Goal: Use online tool/utility

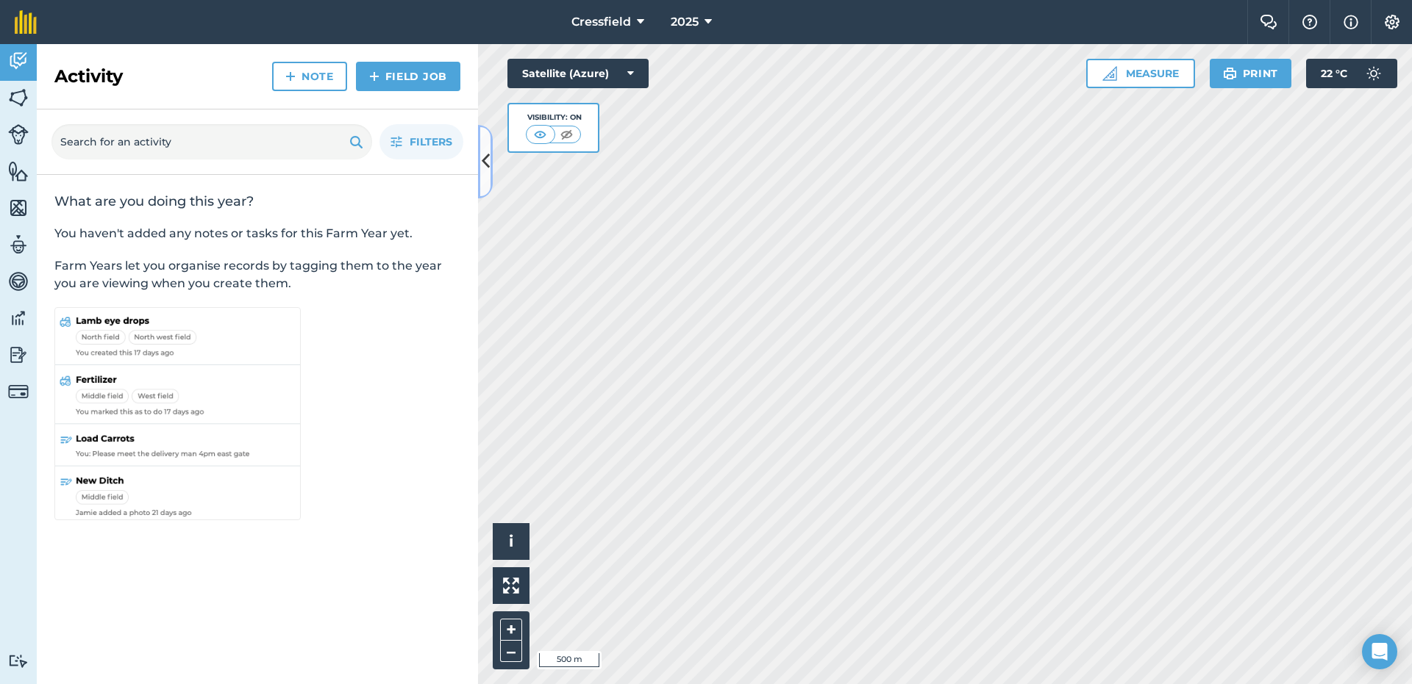
click at [488, 160] on icon at bounding box center [486, 162] width 8 height 26
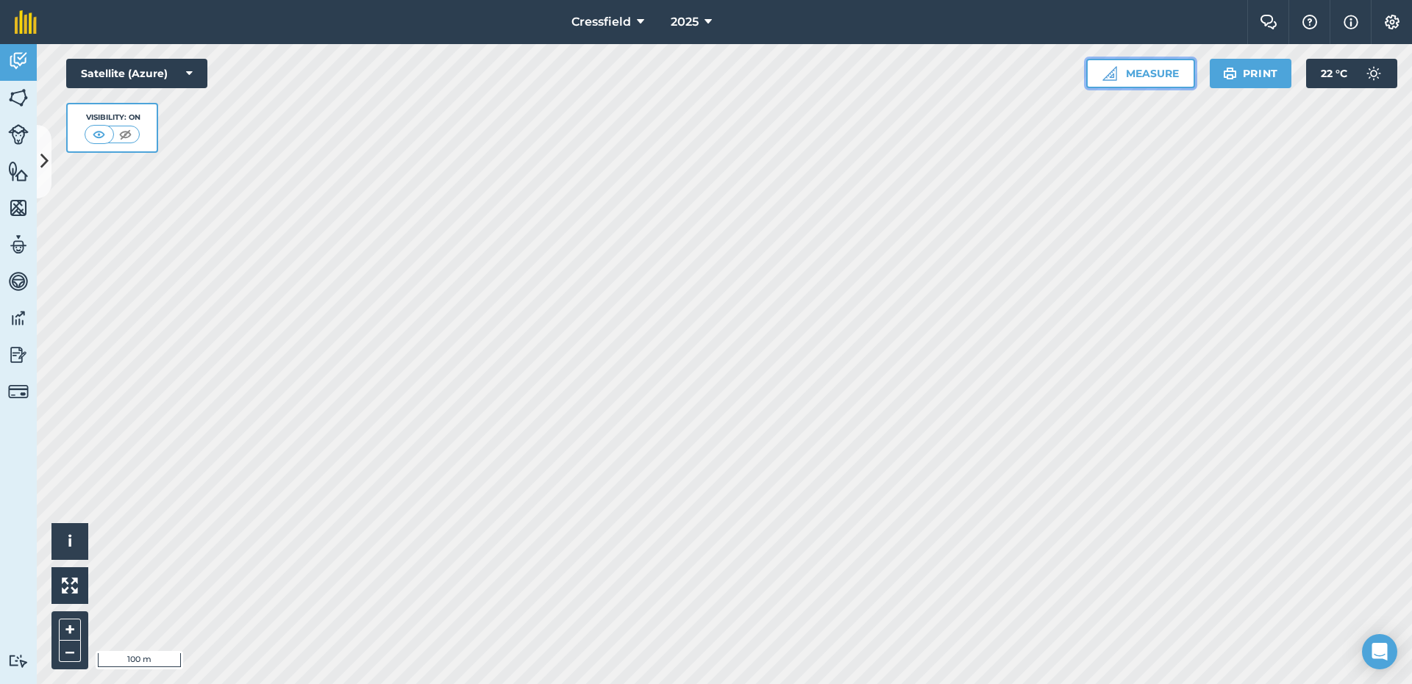
click at [1145, 72] on button "Measure" at bounding box center [1140, 73] width 109 height 29
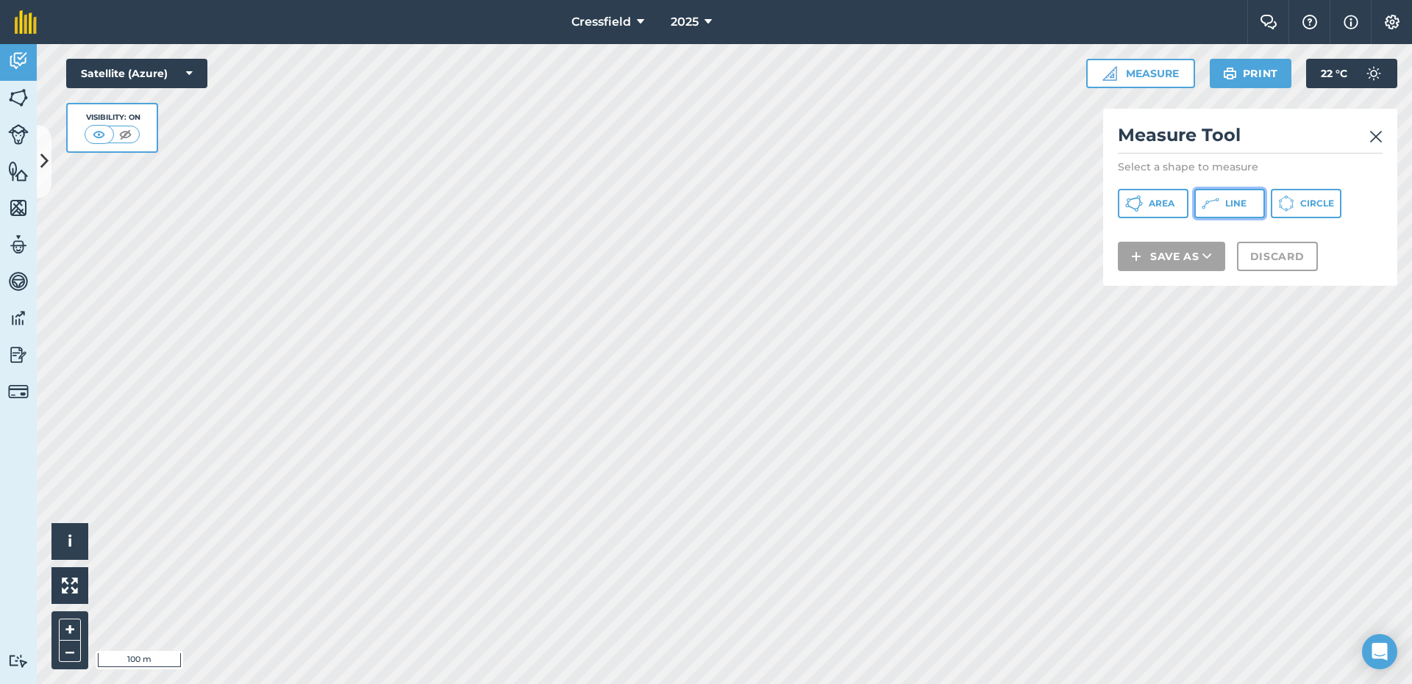
click at [1223, 201] on button "Line" at bounding box center [1229, 203] width 71 height 29
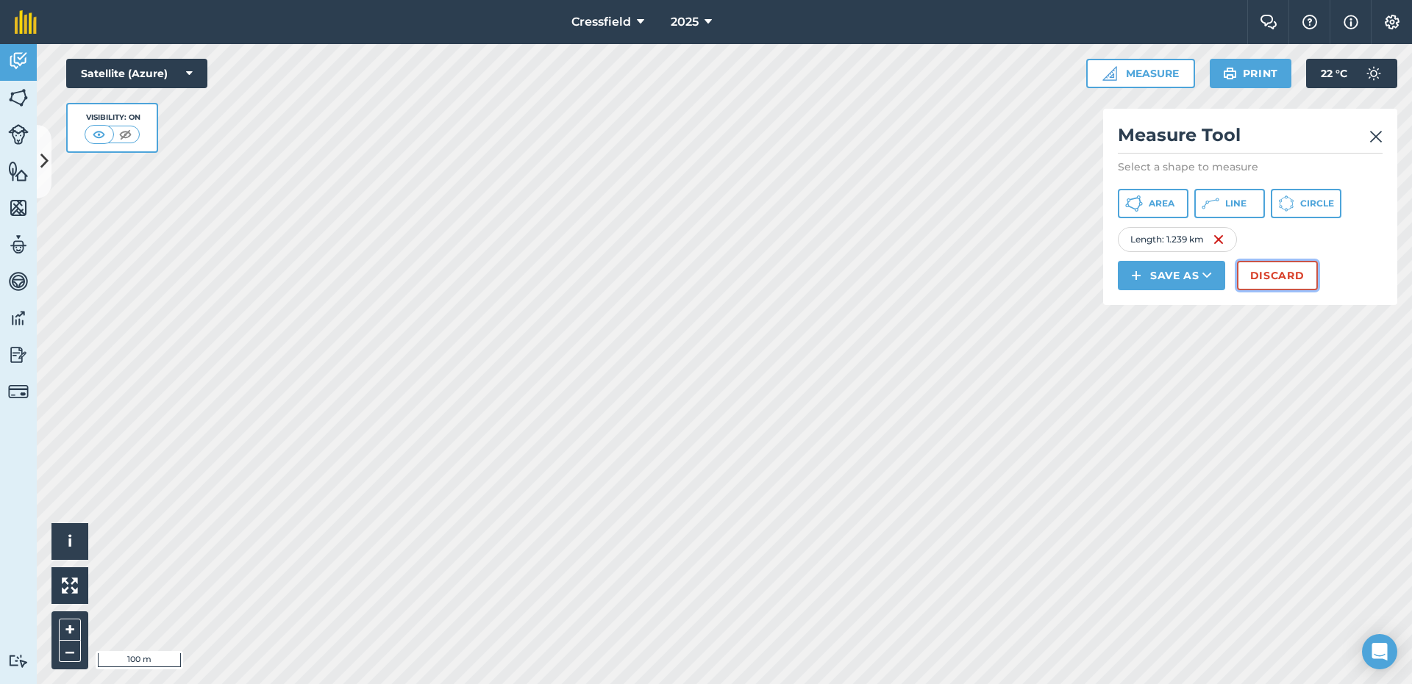
click at [1262, 275] on button "Discard" at bounding box center [1277, 275] width 81 height 29
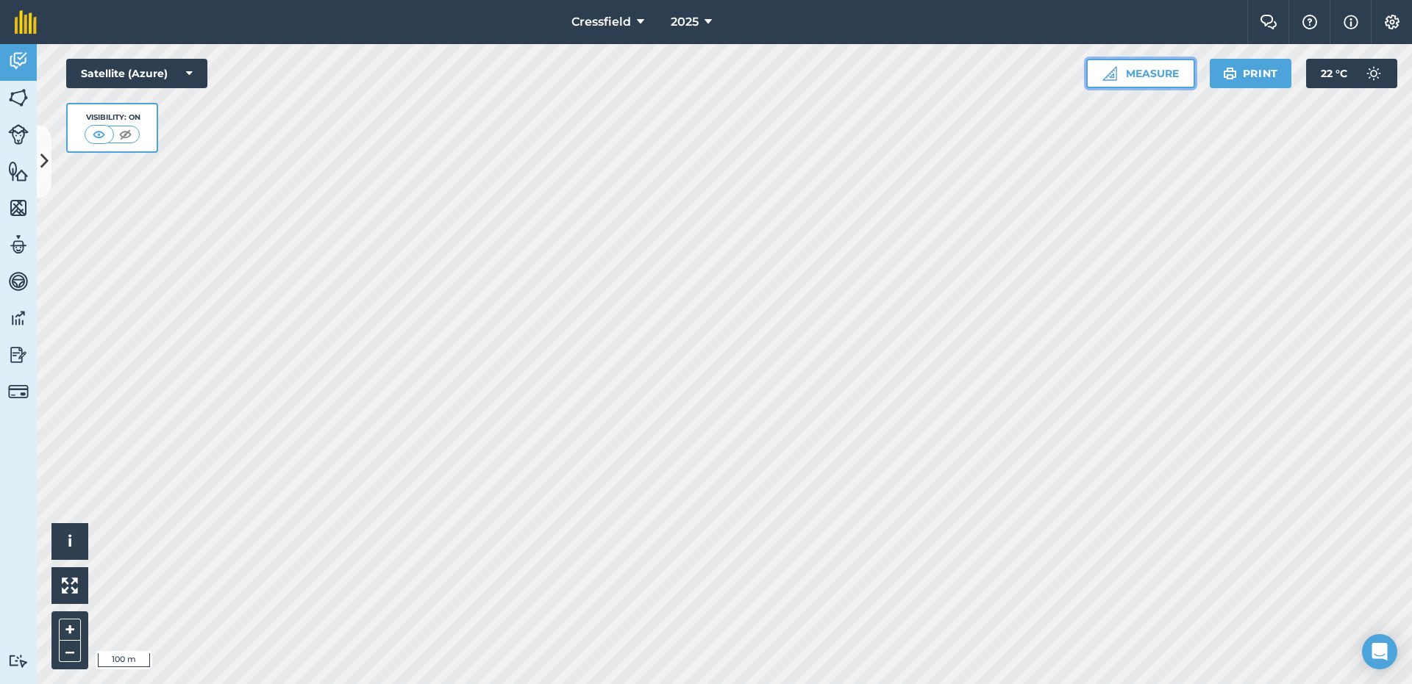
click at [1148, 71] on button "Measure" at bounding box center [1140, 73] width 109 height 29
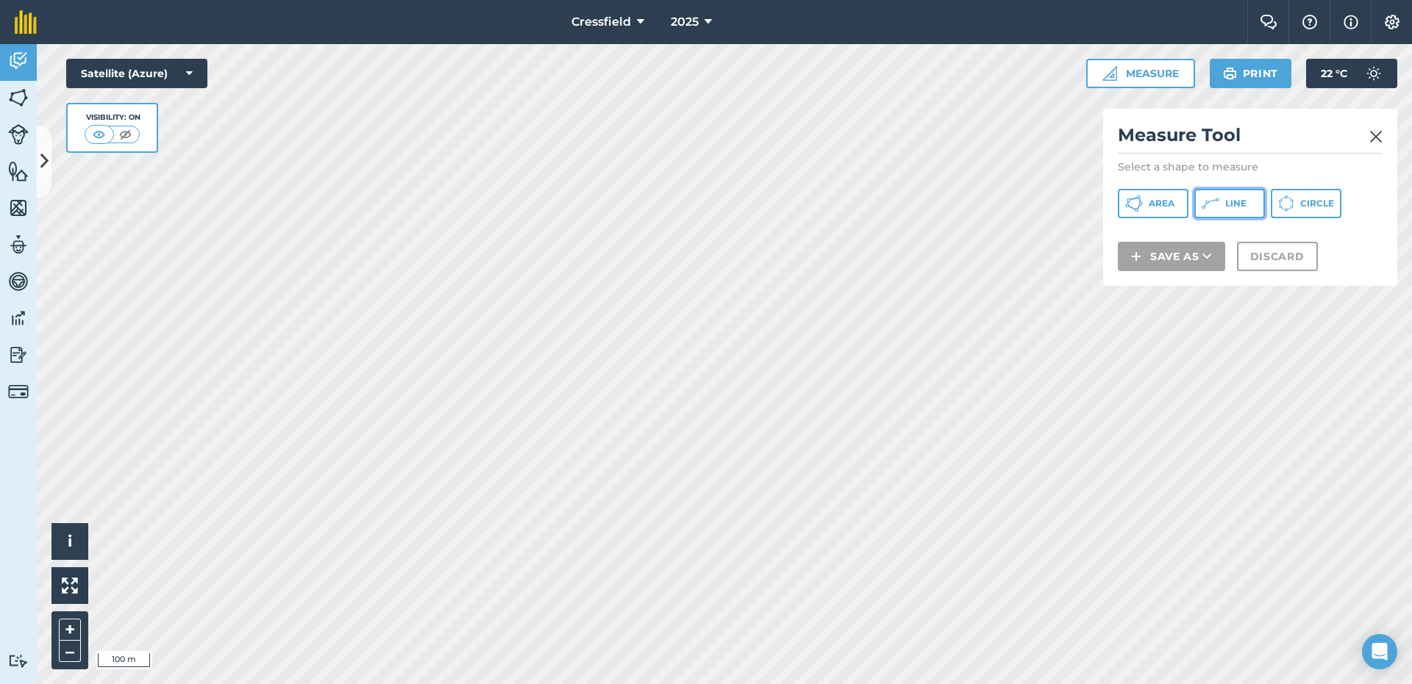
click at [1218, 205] on icon at bounding box center [1210, 204] width 18 height 18
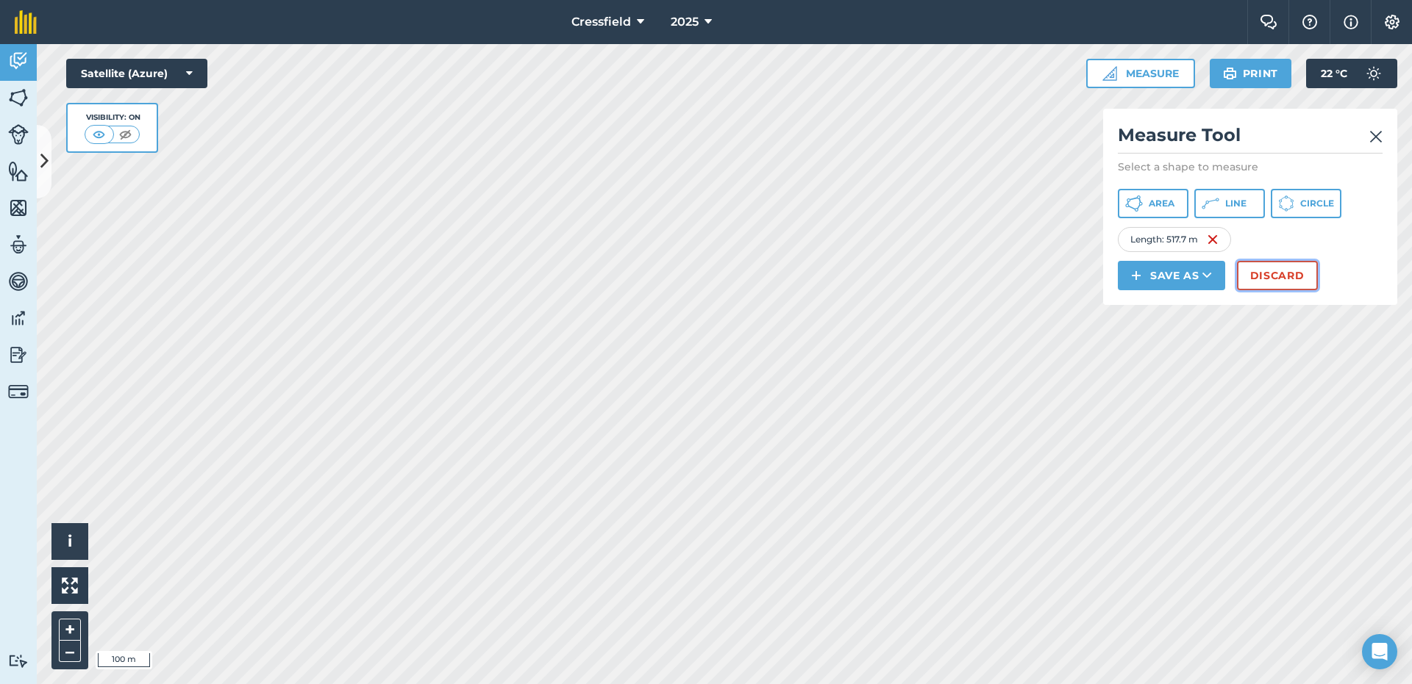
click at [1263, 273] on button "Discard" at bounding box center [1277, 275] width 81 height 29
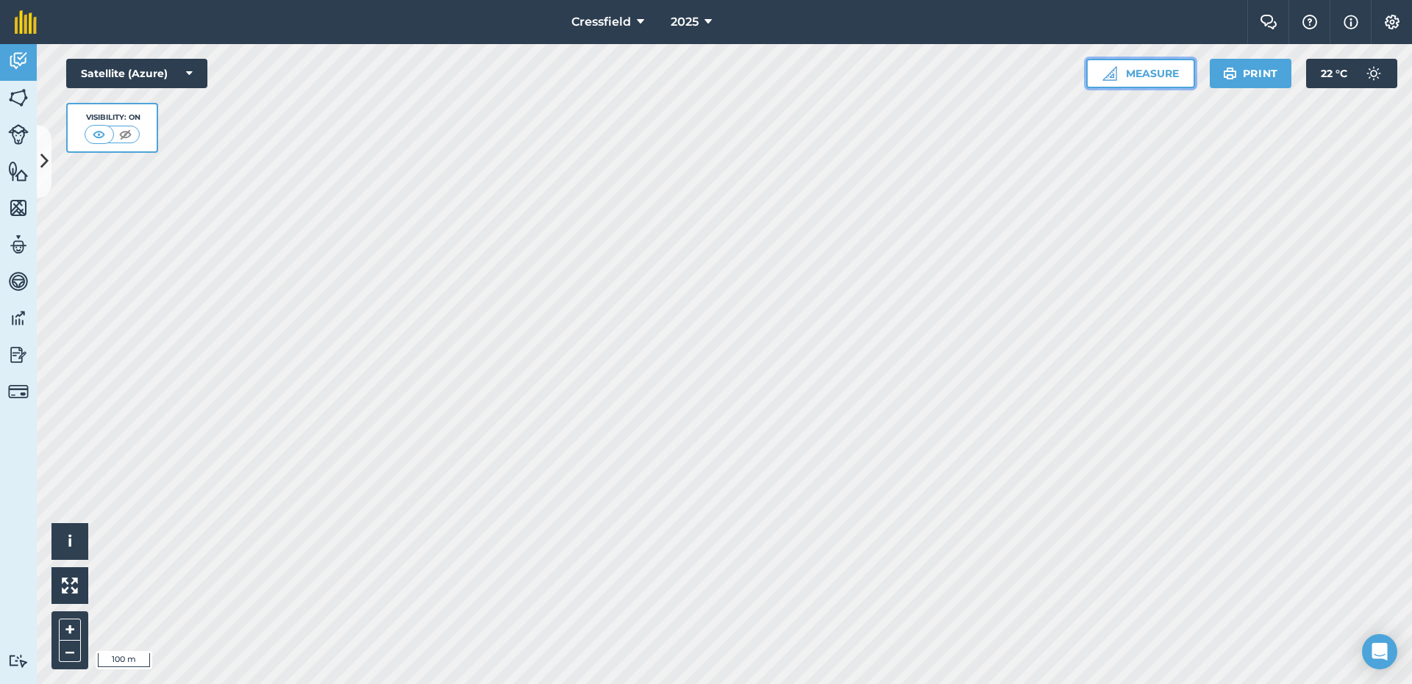
click at [1131, 79] on button "Measure" at bounding box center [1140, 73] width 109 height 29
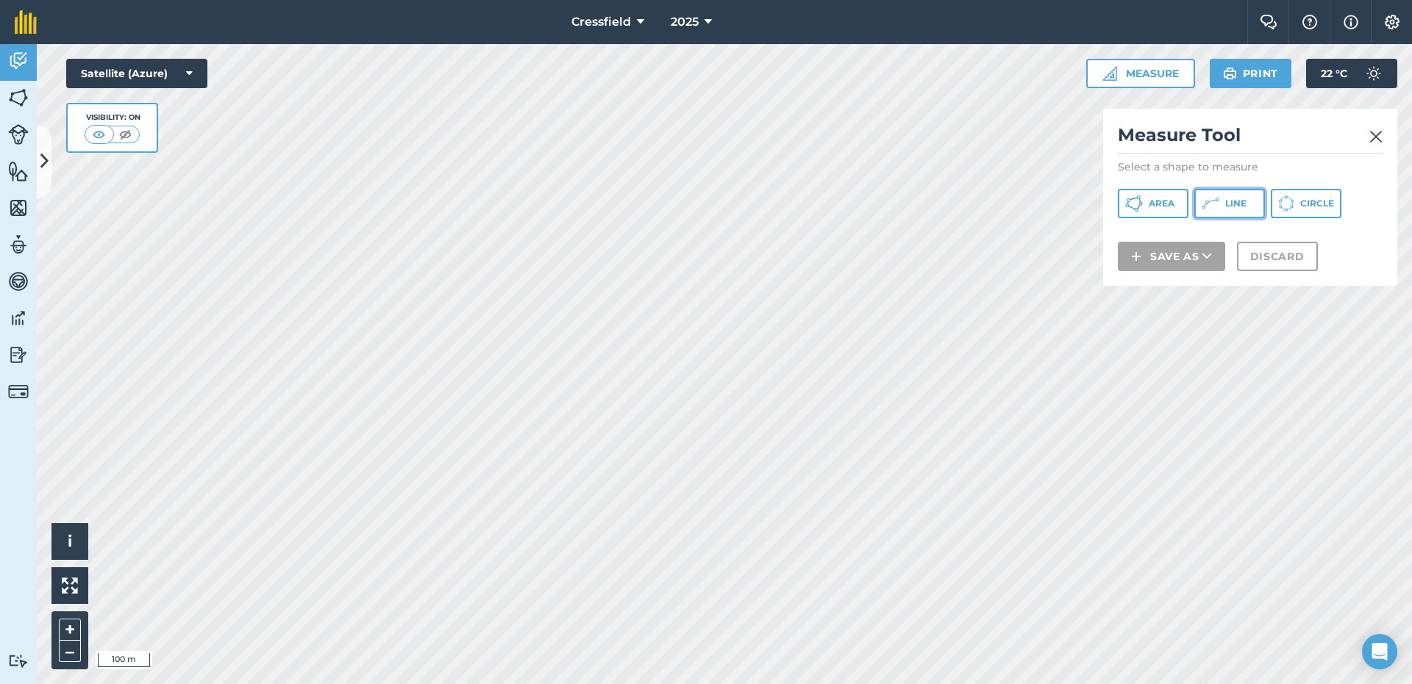
click at [1213, 207] on icon at bounding box center [1210, 204] width 18 height 18
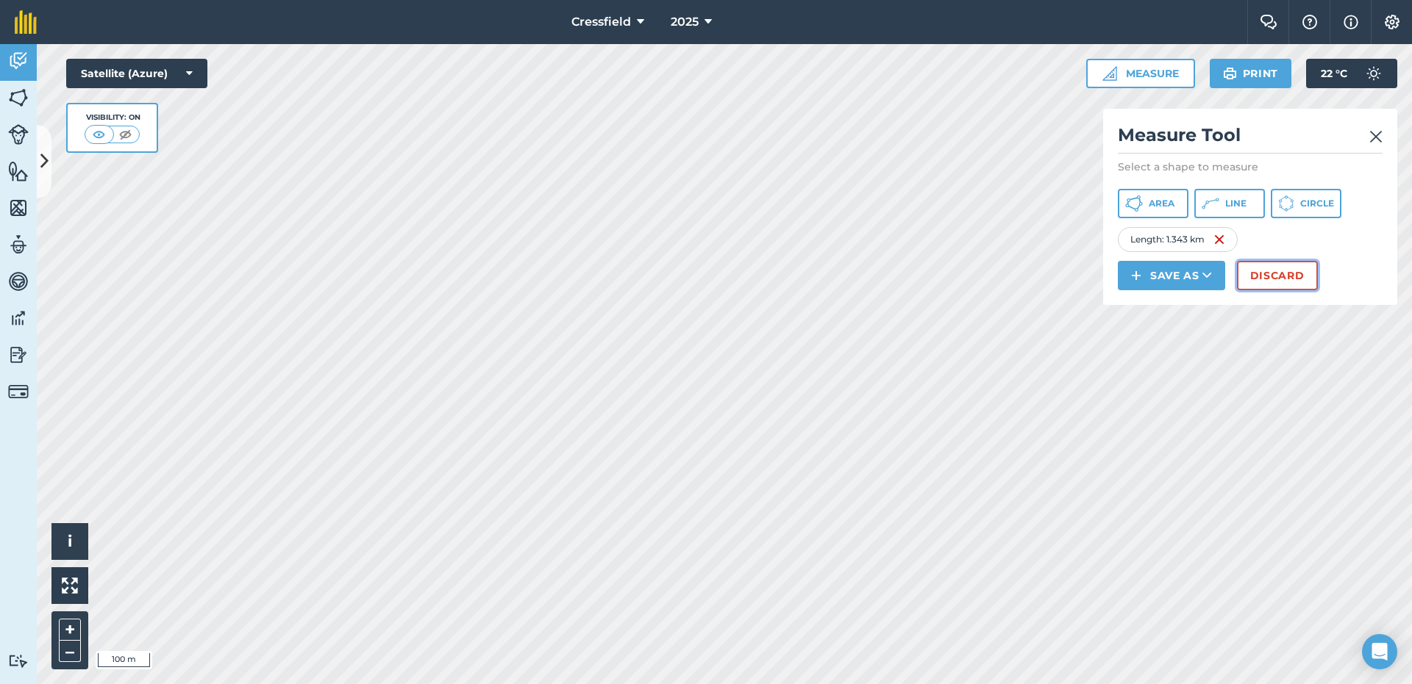
click at [1261, 278] on button "Discard" at bounding box center [1277, 275] width 81 height 29
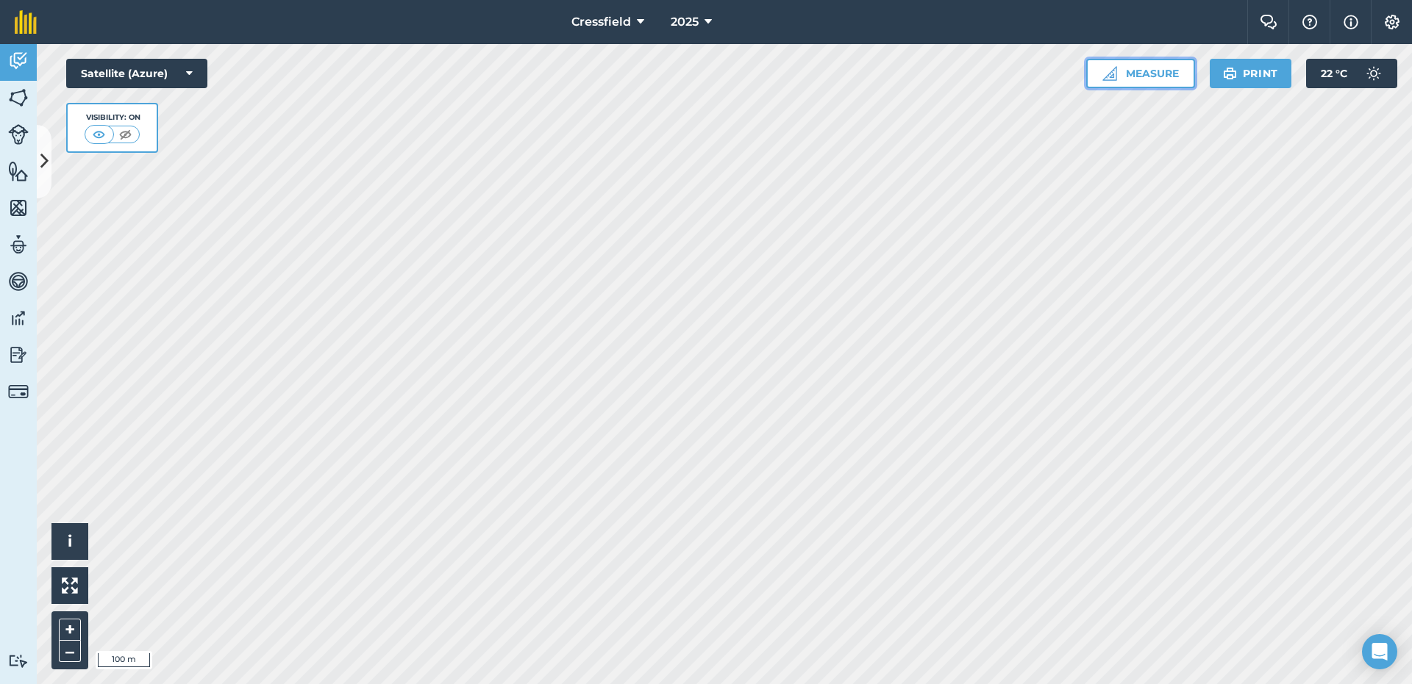
click at [1157, 70] on button "Measure" at bounding box center [1140, 73] width 109 height 29
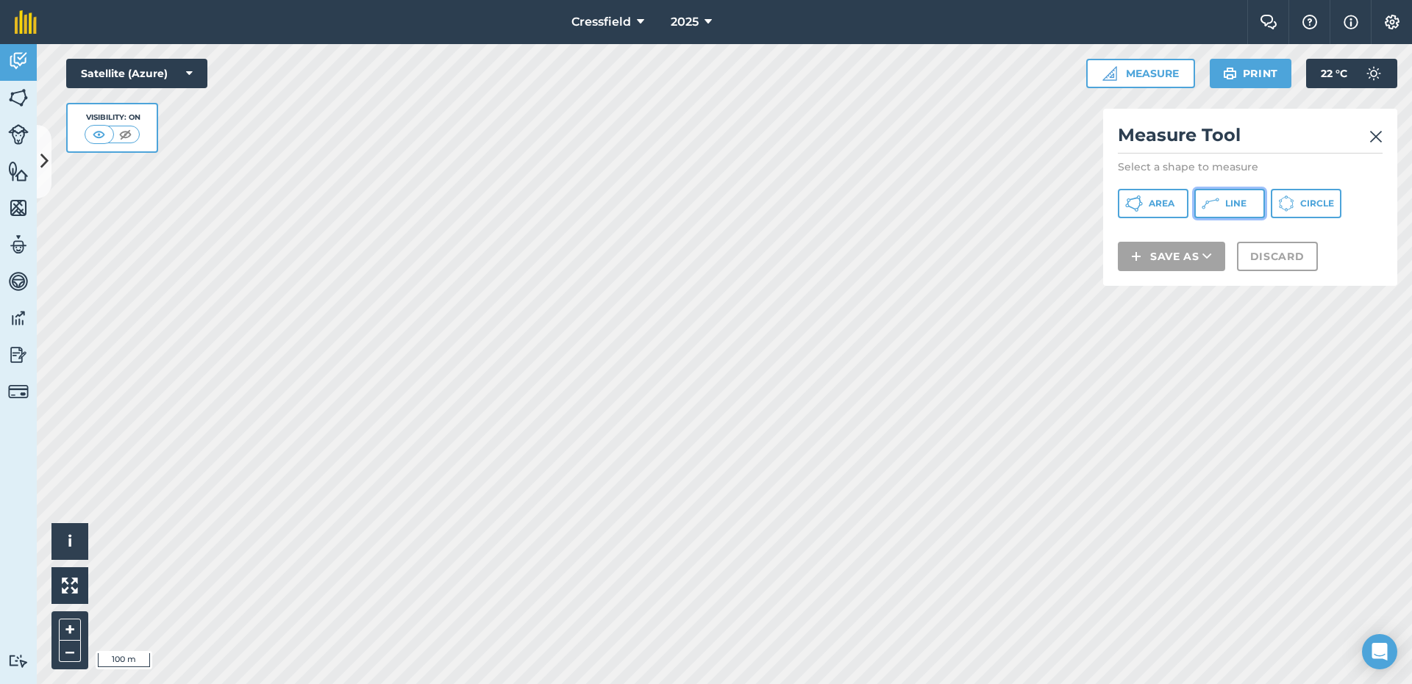
click at [1212, 207] on icon at bounding box center [1210, 204] width 18 height 18
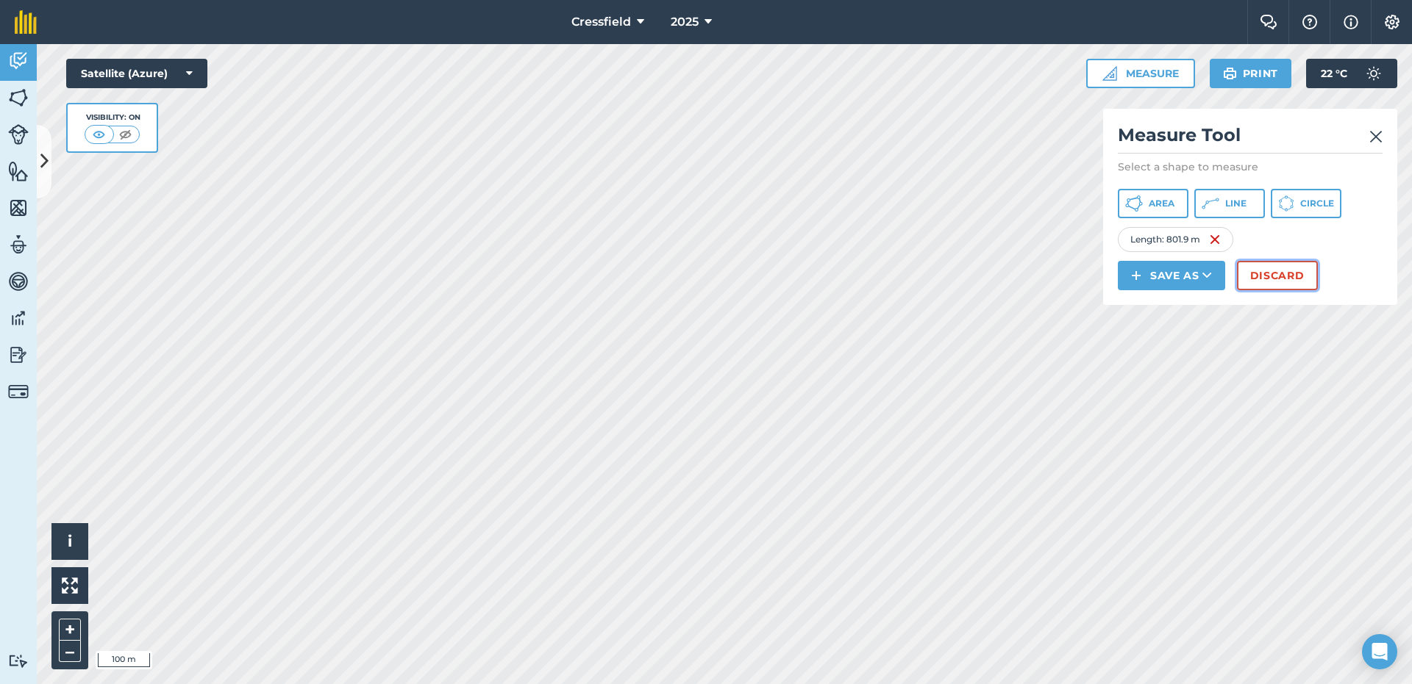
click at [1277, 276] on button "Discard" at bounding box center [1277, 275] width 81 height 29
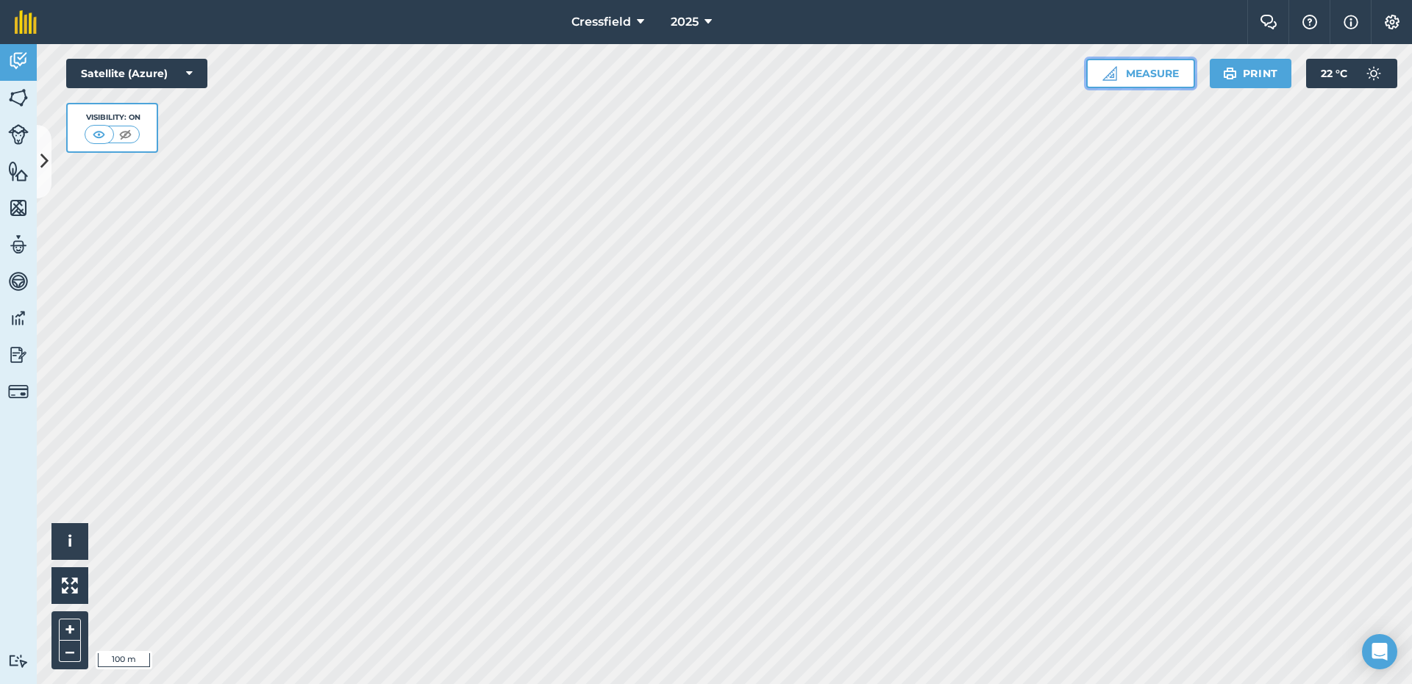
click at [1127, 69] on button "Measure" at bounding box center [1140, 73] width 109 height 29
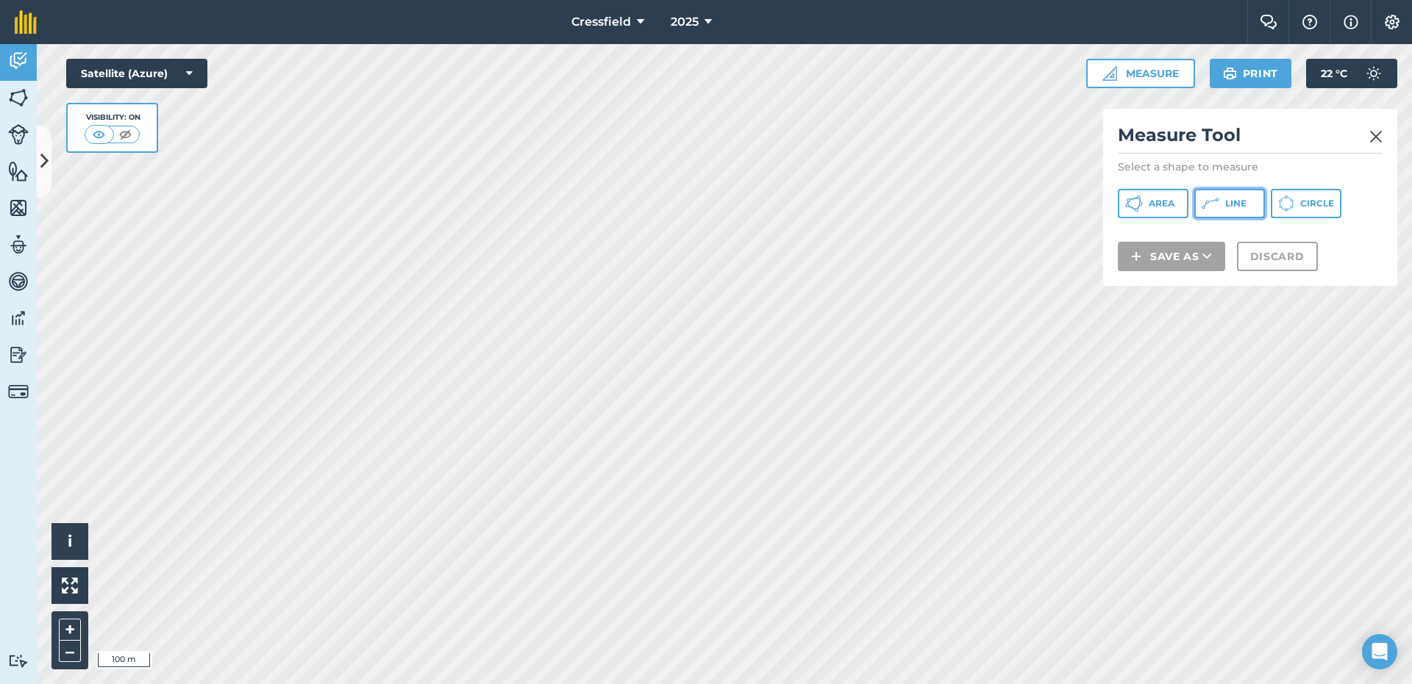
click at [1233, 200] on span "Line" at bounding box center [1235, 204] width 21 height 12
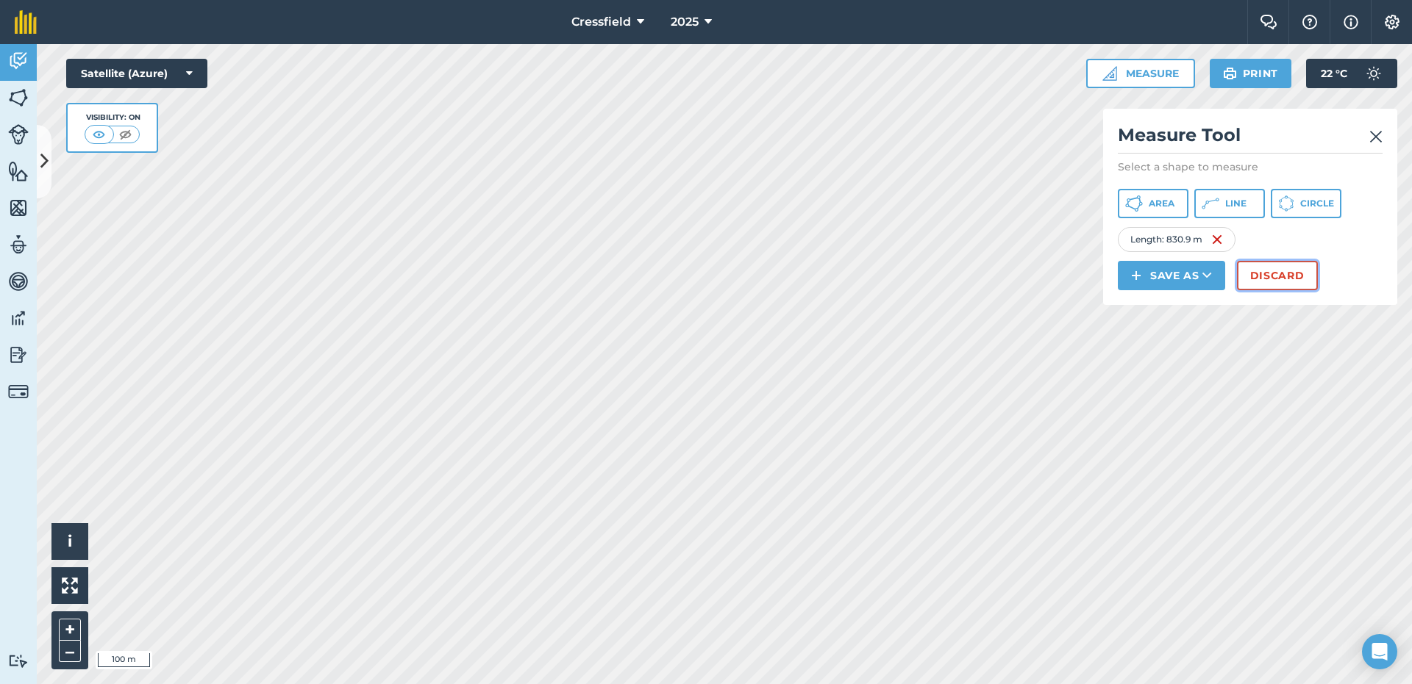
click at [1279, 276] on button "Discard" at bounding box center [1277, 275] width 81 height 29
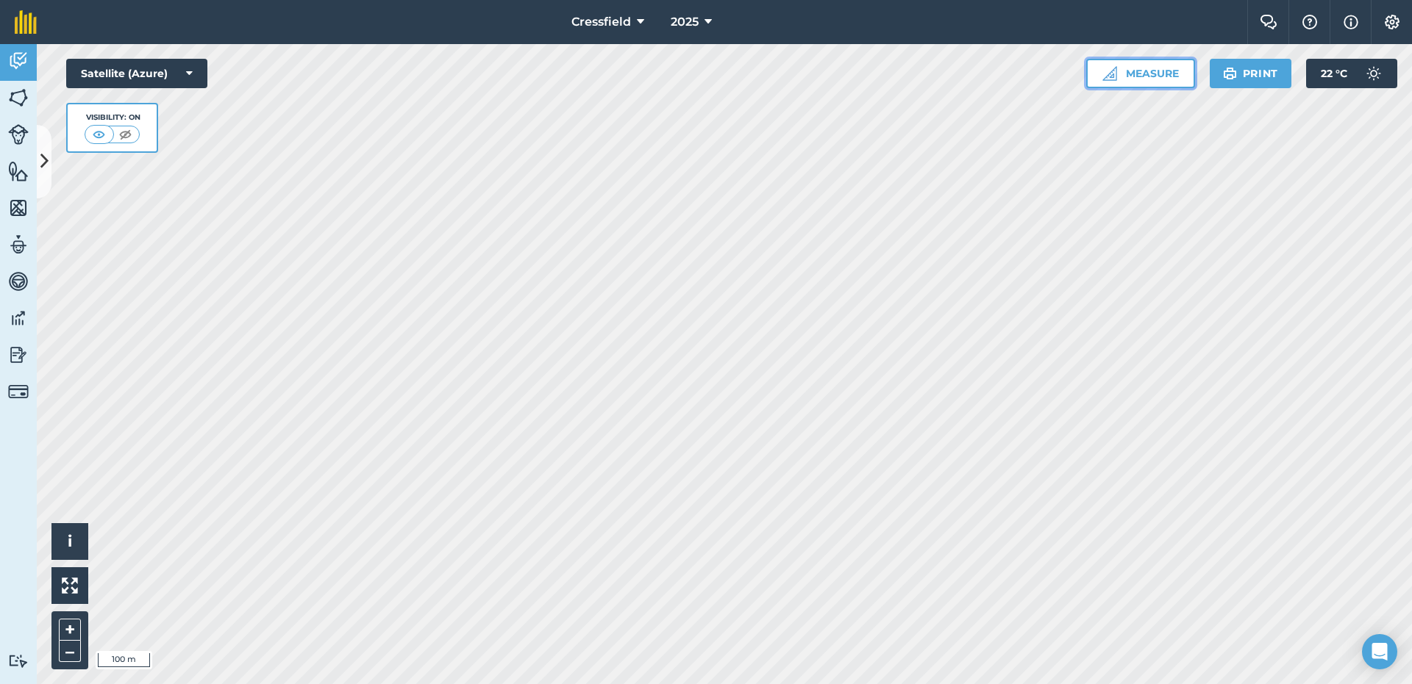
click at [1156, 69] on button "Measure" at bounding box center [1140, 73] width 109 height 29
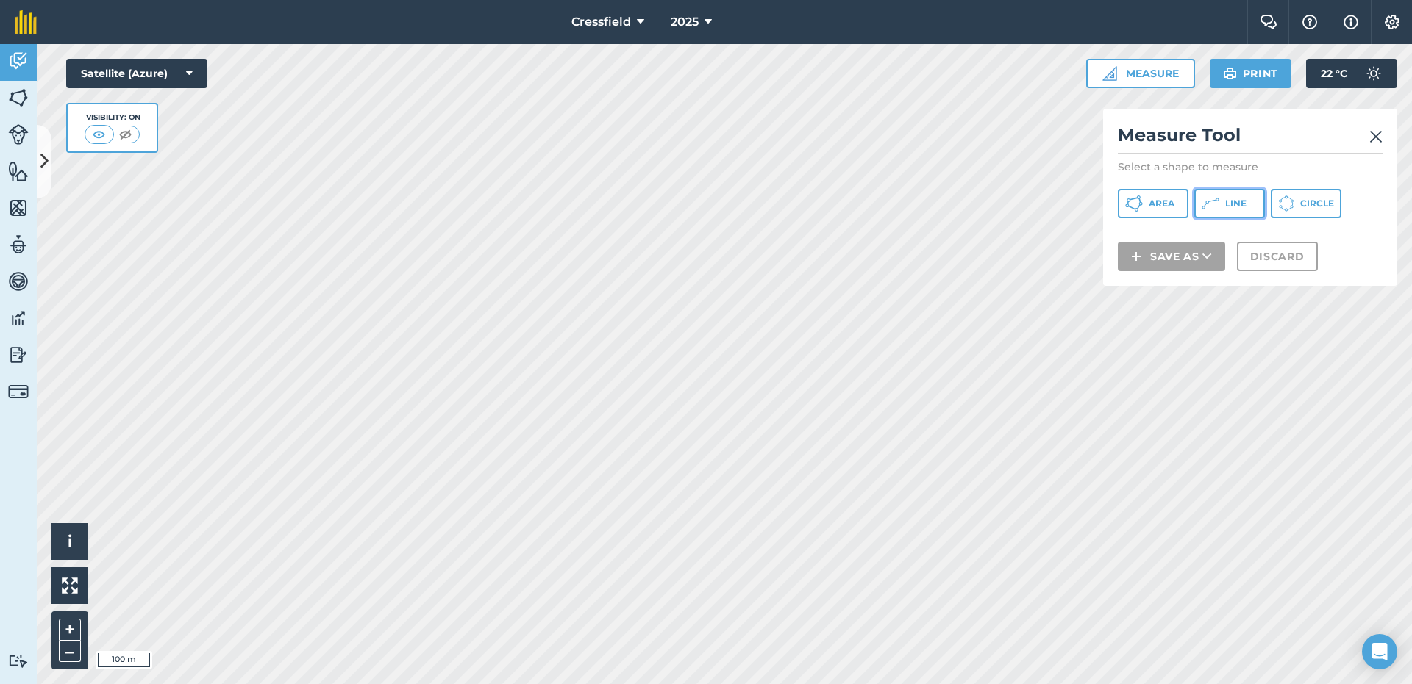
click at [1217, 204] on icon at bounding box center [1210, 204] width 18 height 18
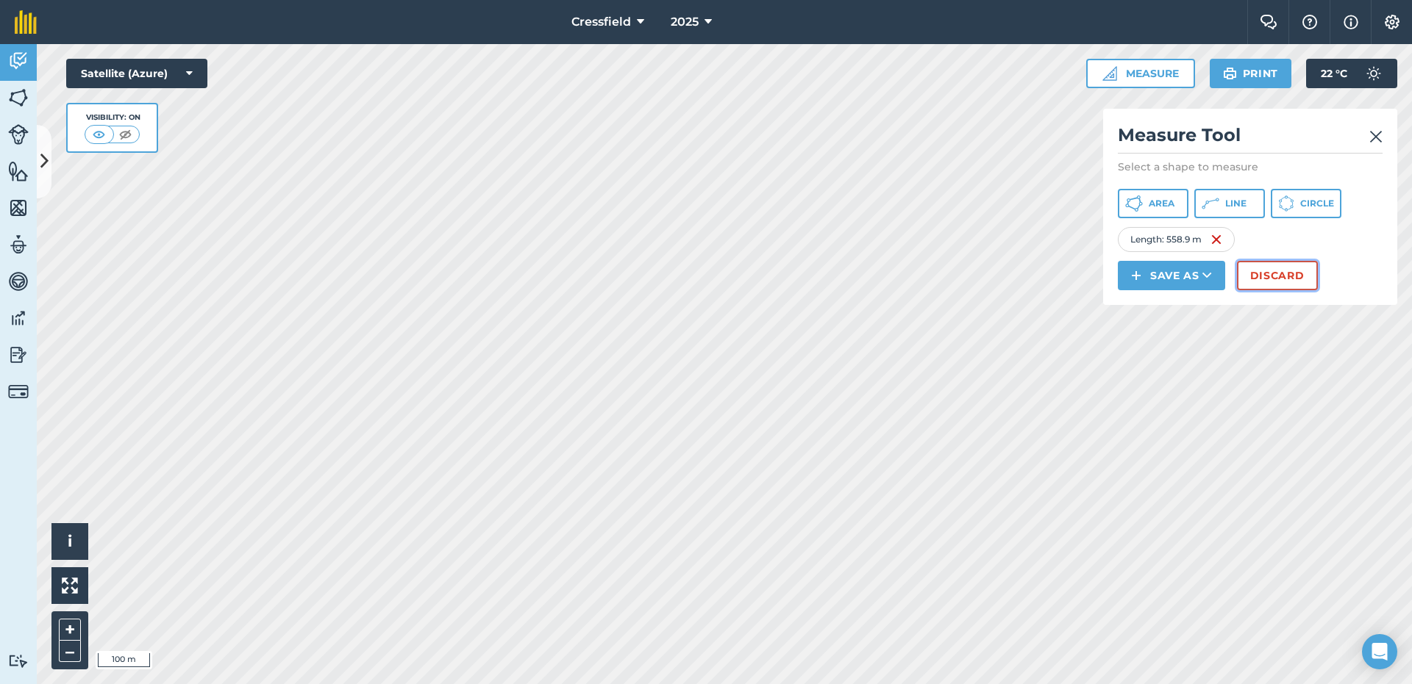
click at [1281, 276] on button "Discard" at bounding box center [1277, 275] width 81 height 29
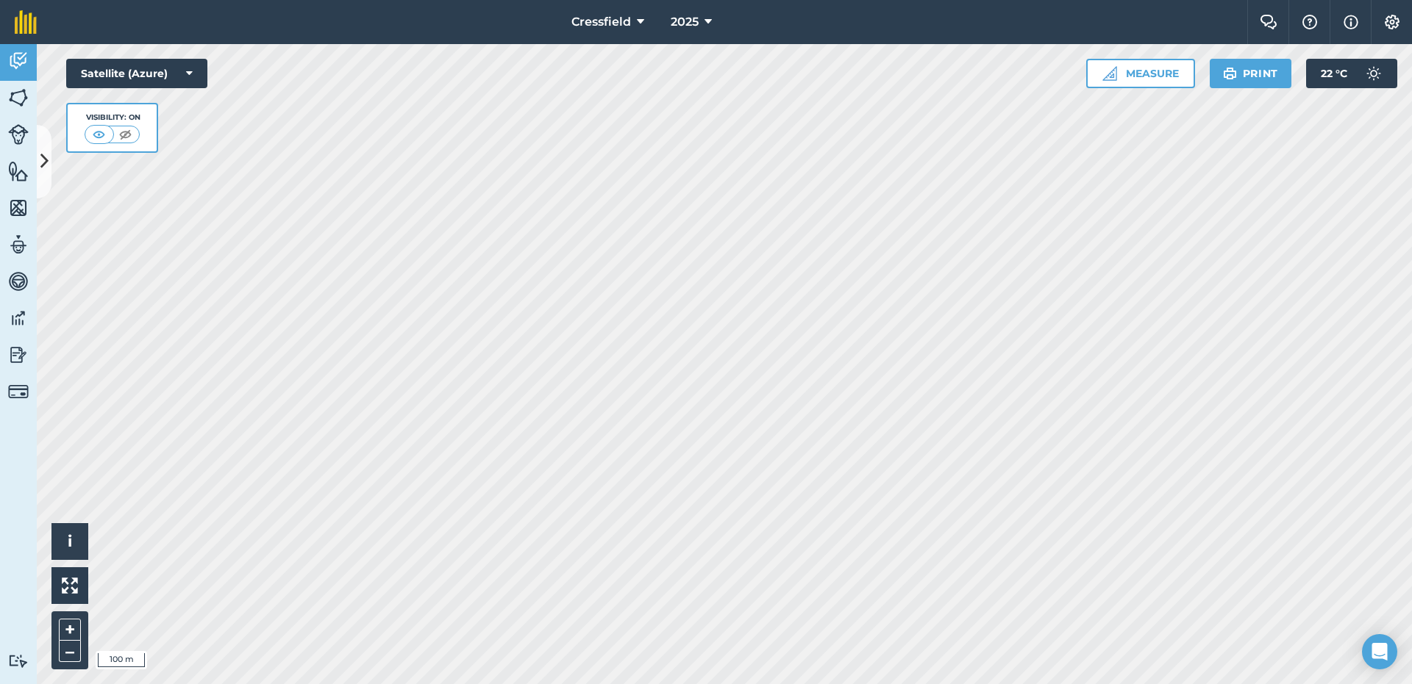
click at [657, 684] on html "Cressfield 2025 Farm Chat Help Info Settings Cressfield - 2025 Reproduced with …" at bounding box center [706, 342] width 1412 height 684
